Goal: Find specific page/section: Find specific page/section

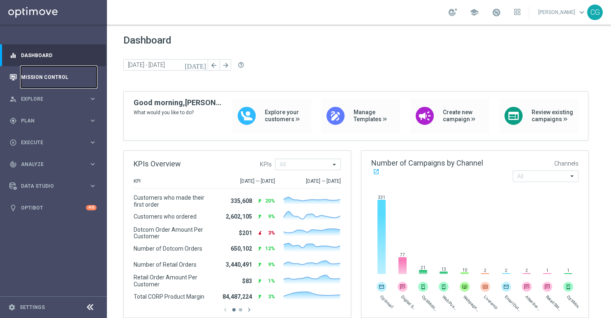
click at [61, 78] on link "Mission Control" at bounding box center [59, 77] width 76 height 22
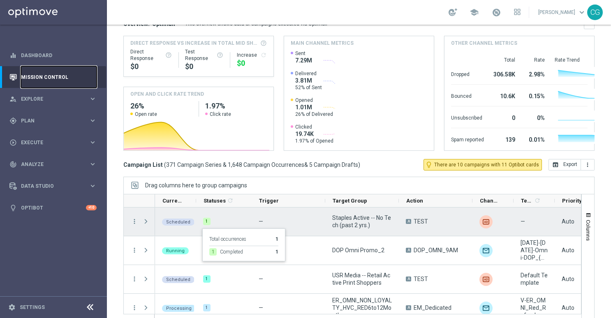
scroll to position [92, 0]
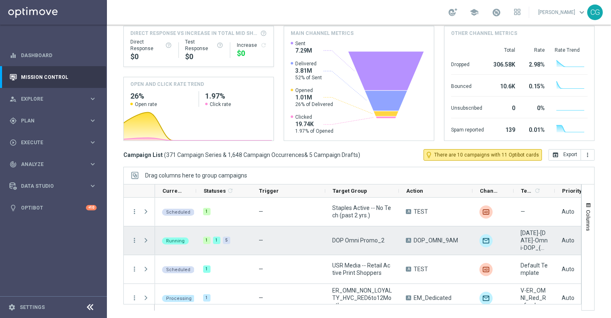
click at [145, 239] on span "Press SPACE to select this row." at bounding box center [145, 240] width 7 height 7
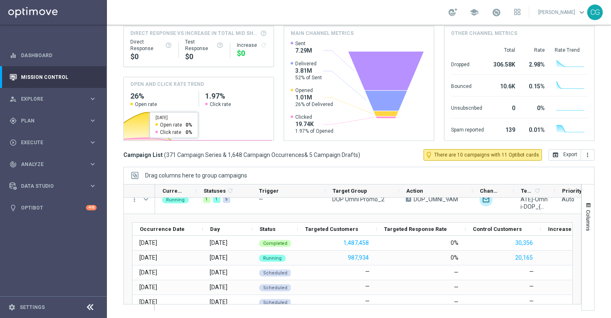
scroll to position [0, 0]
